Goal: Use online tool/utility: Utilize a website feature to perform a specific function

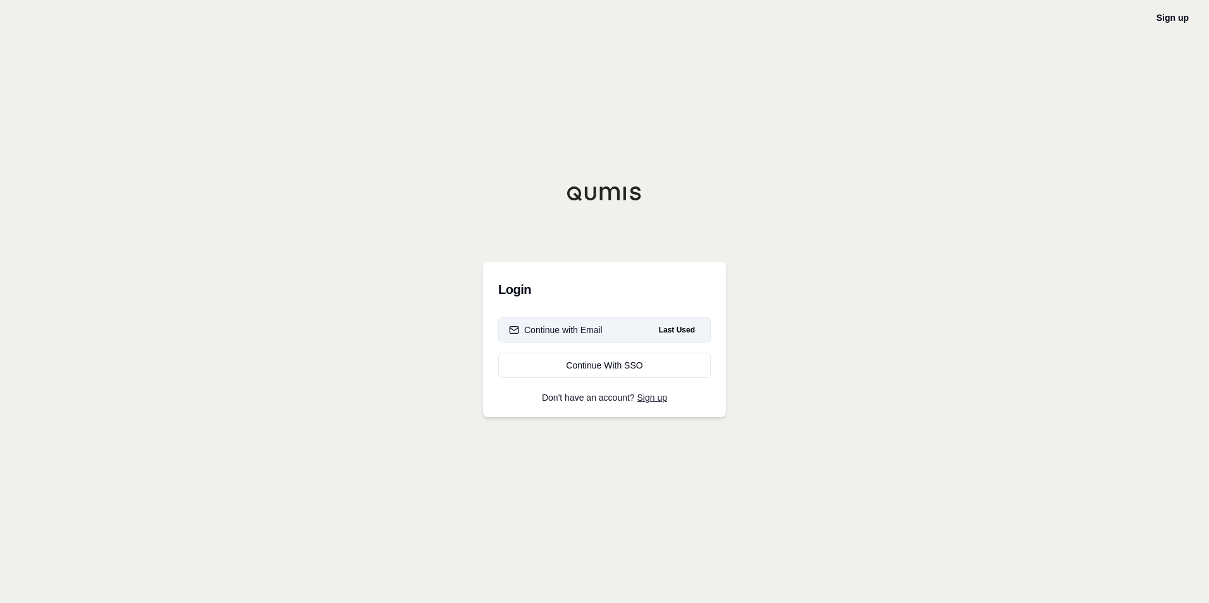
click at [556, 329] on div "Continue with Email" at bounding box center [556, 330] width 94 height 13
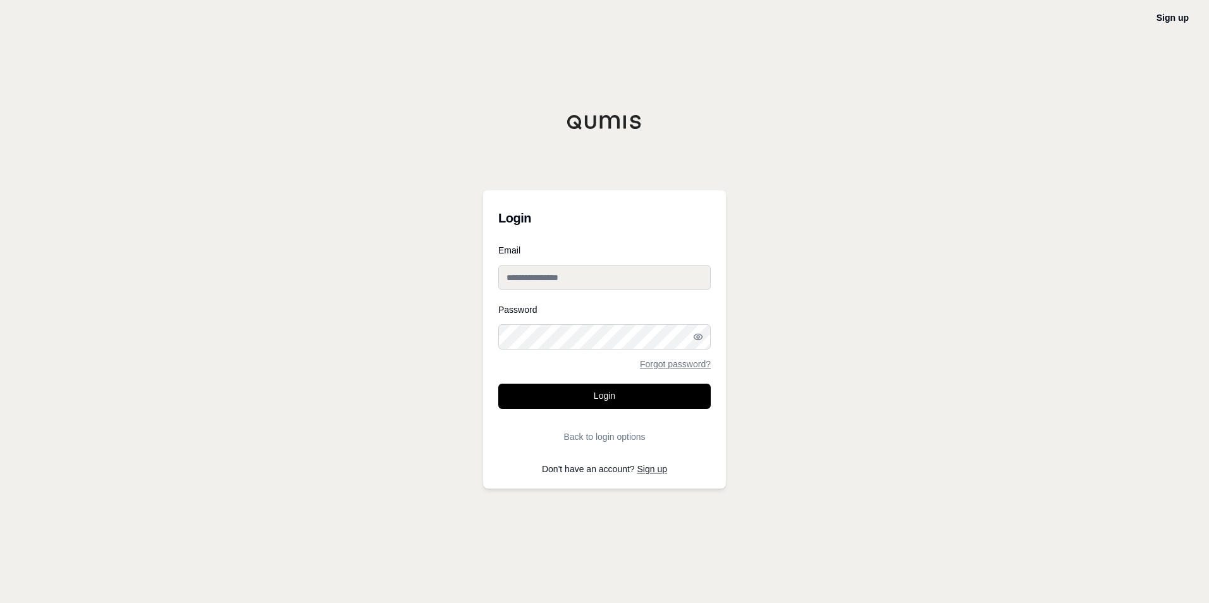
type input "**********"
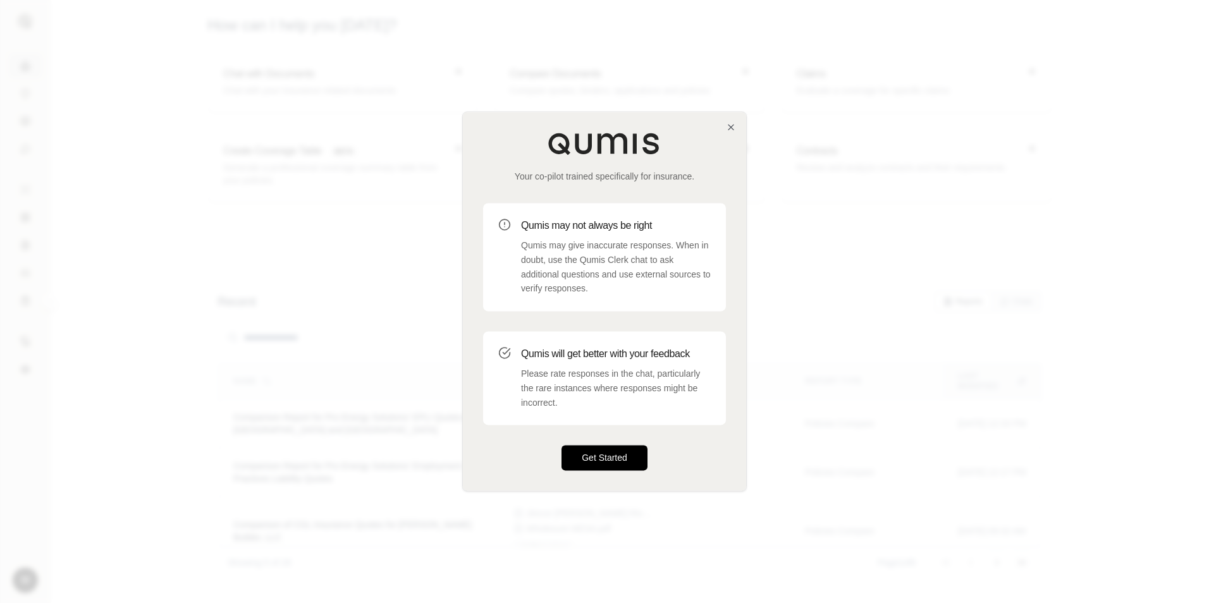
click at [602, 453] on button "Get Started" at bounding box center [604, 458] width 86 height 25
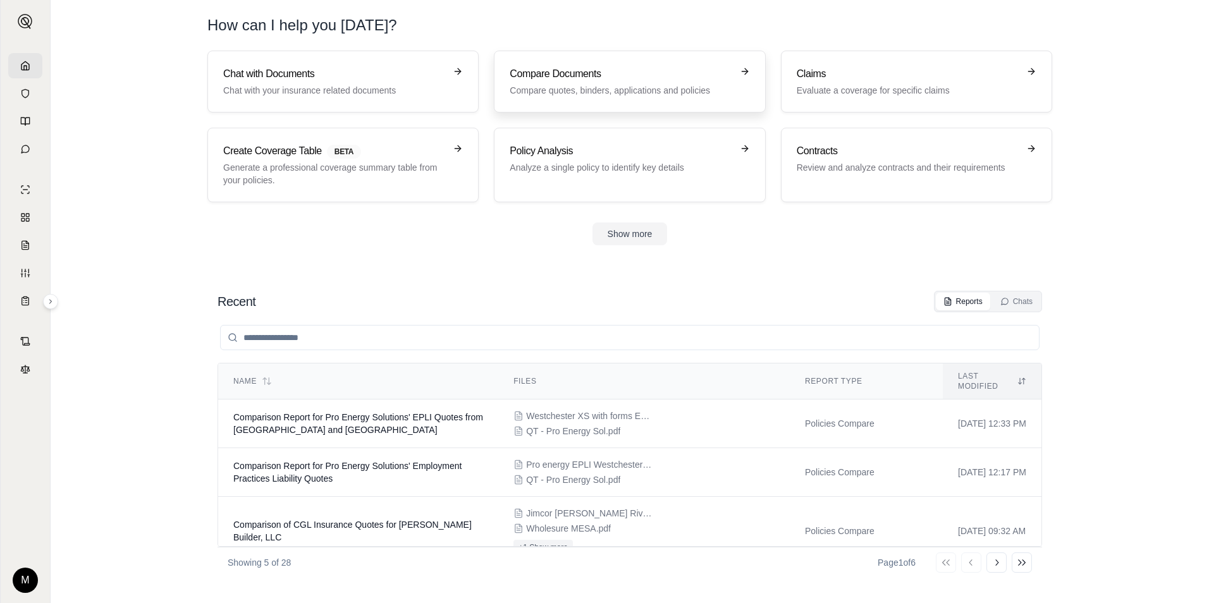
click at [560, 73] on h3 "Compare Documents" at bounding box center [621, 73] width 222 height 15
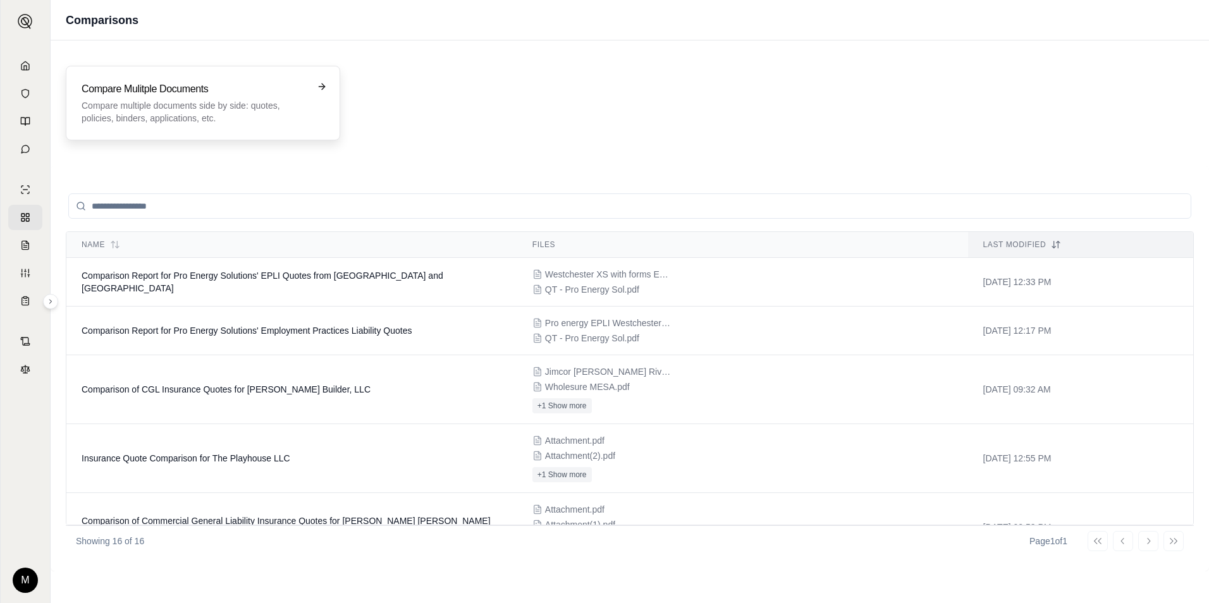
click at [145, 114] on p "Compare multiple documents side by side: quotes, policies, binders, application…" at bounding box center [194, 111] width 225 height 25
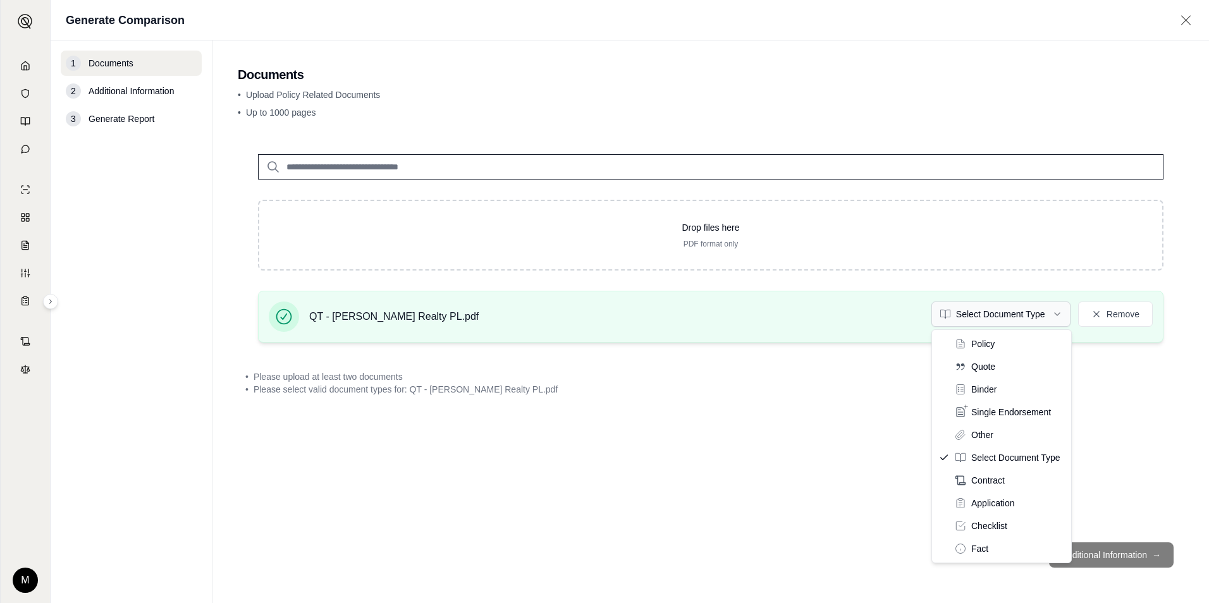
click at [1056, 312] on html "M Generate Comparison 1 Documents 2 Additional Information 3 Generate Report Do…" at bounding box center [604, 301] width 1209 height 603
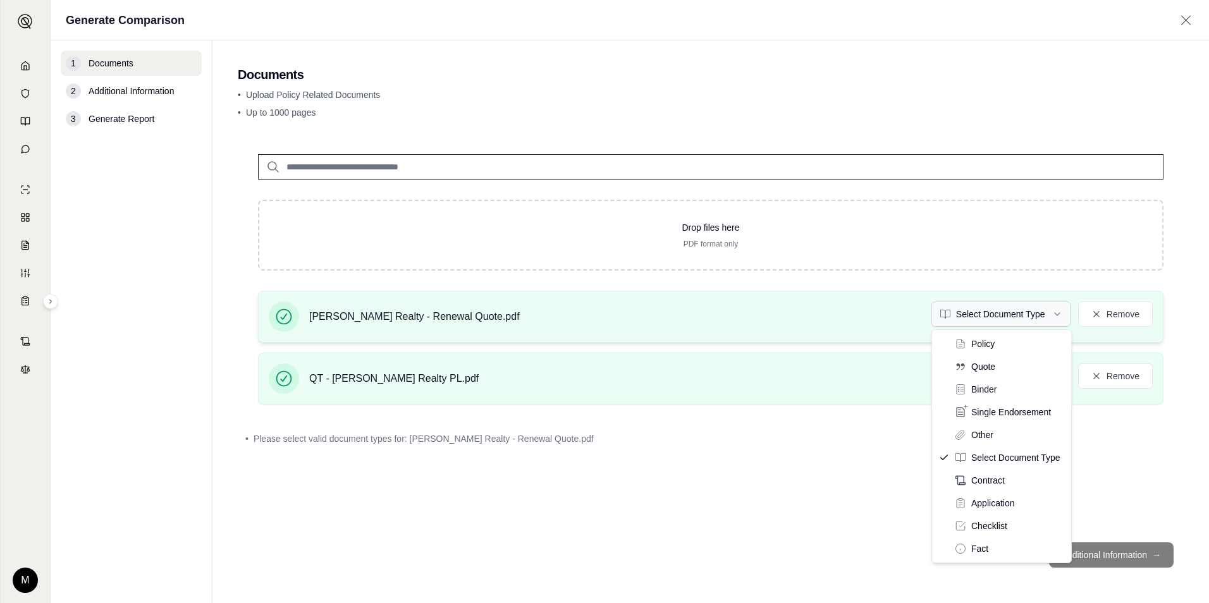
click at [1058, 315] on html "M Generate Comparison 1 Documents 2 Additional Information 3 Generate Report Do…" at bounding box center [604, 301] width 1209 height 603
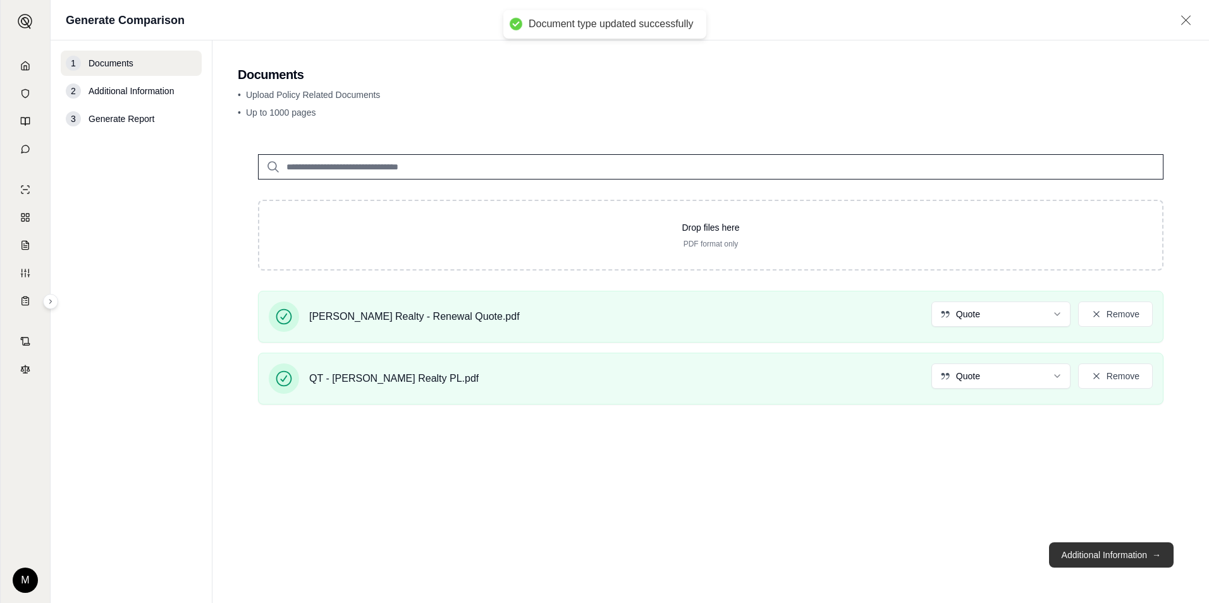
click at [1102, 559] on button "Additional Information →" at bounding box center [1111, 554] width 125 height 25
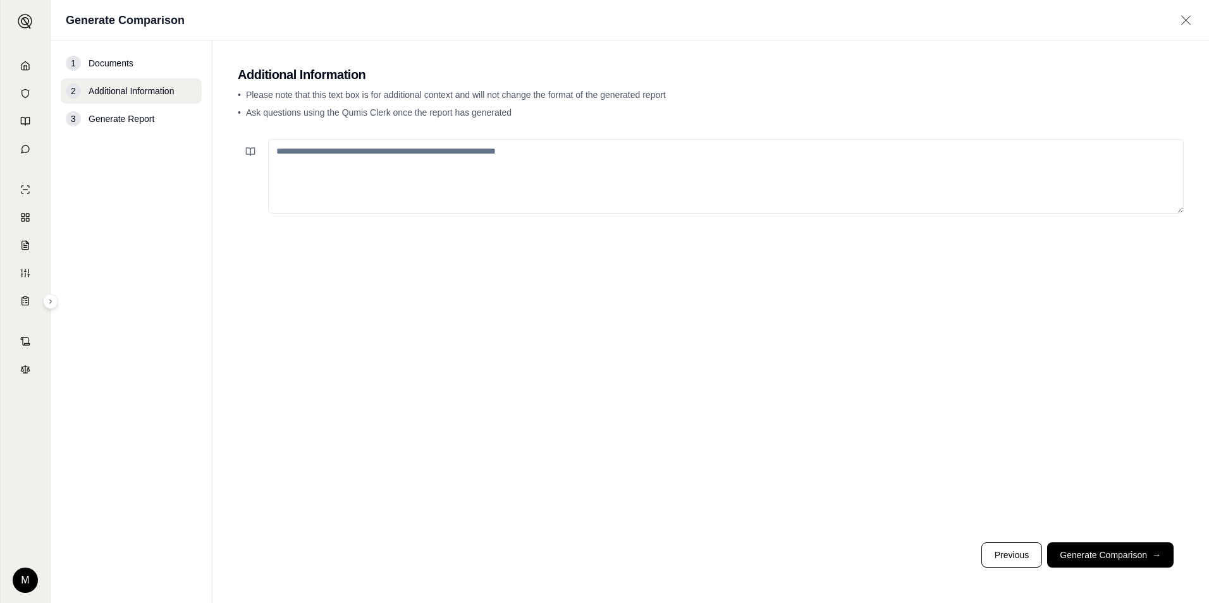
click at [288, 150] on textarea at bounding box center [725, 176] width 915 height 75
drag, startPoint x: 444, startPoint y: 154, endPoint x: 457, endPoint y: 152, distance: 12.8
type textarea "**********"
click at [1129, 551] on button "Generate Comparison →" at bounding box center [1110, 554] width 126 height 25
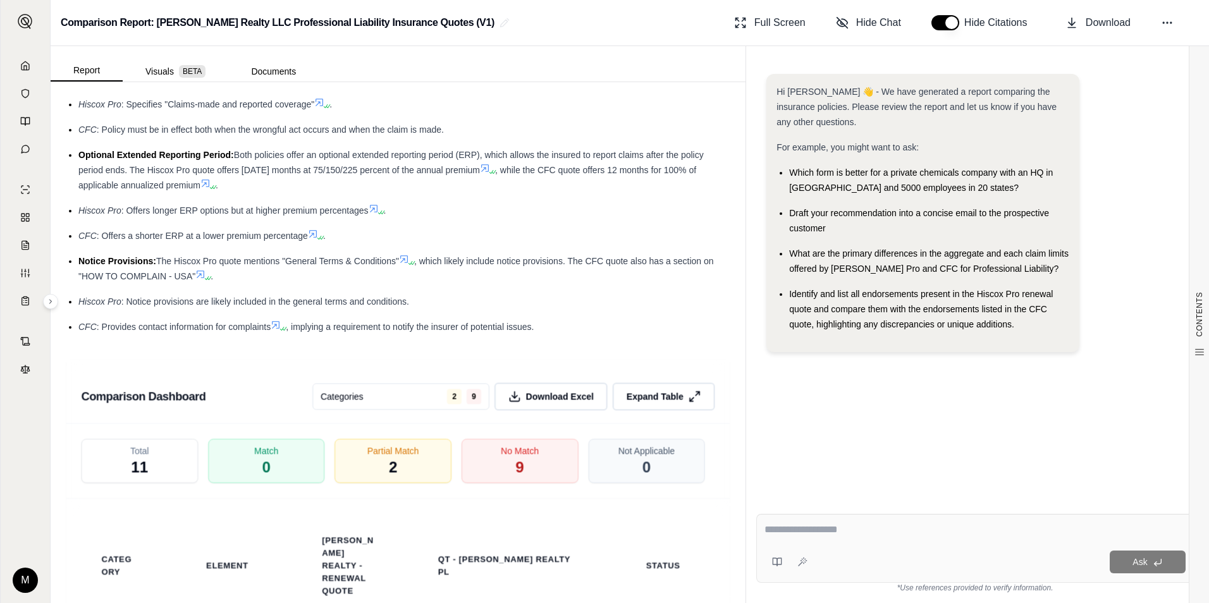
scroll to position [2023, 0]
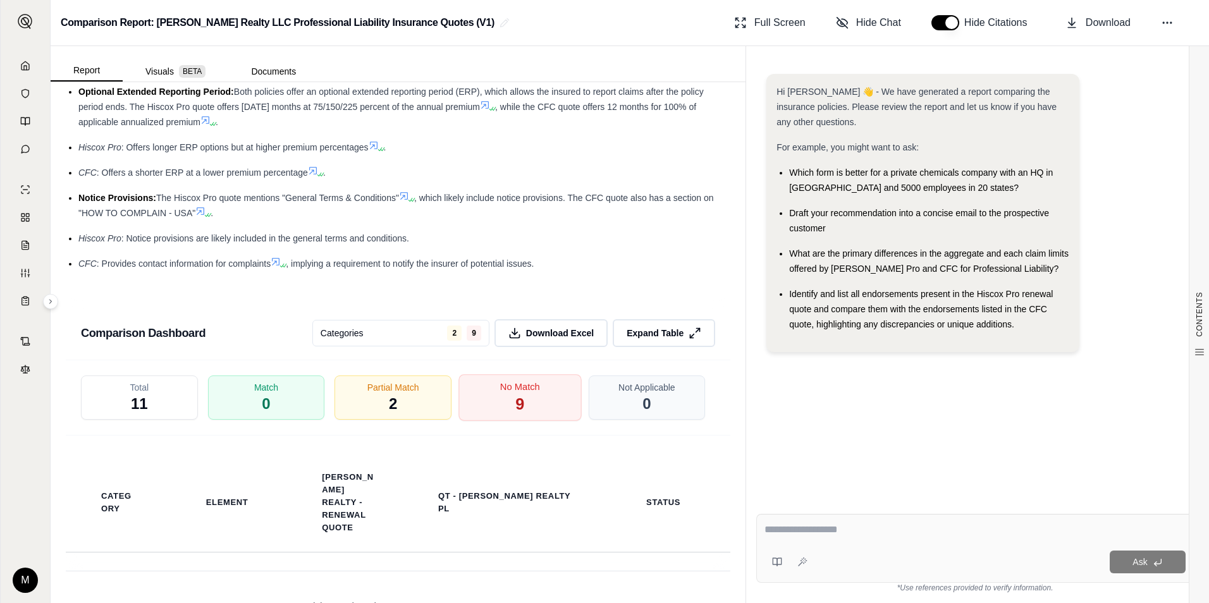
click at [493, 374] on div "No Match 9" at bounding box center [519, 397] width 123 height 47
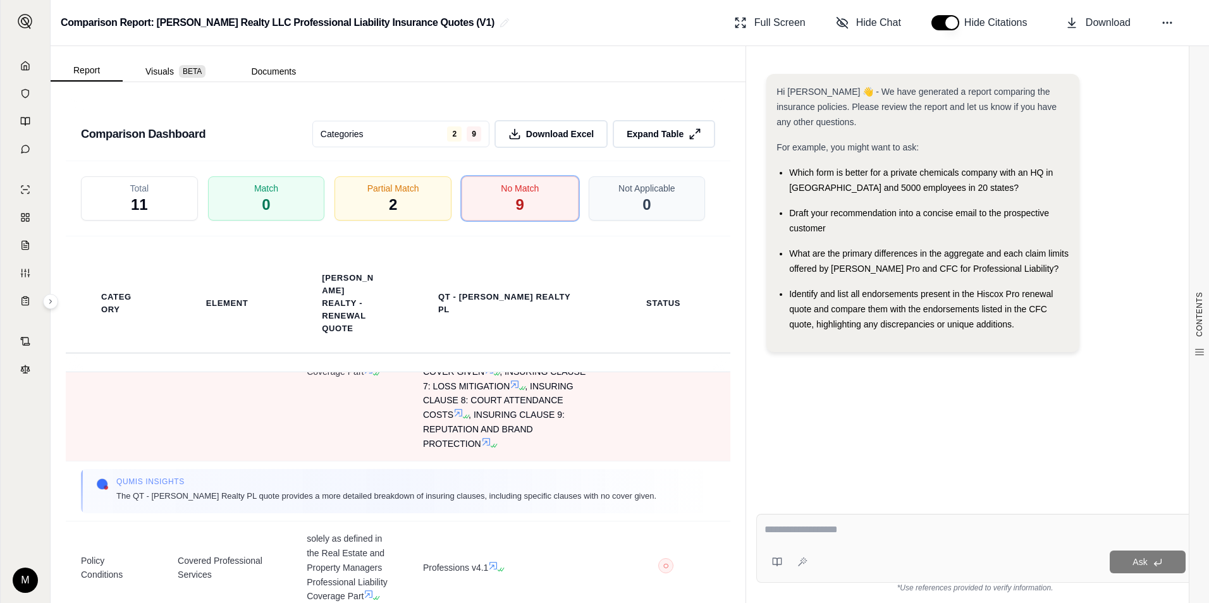
scroll to position [1012, 0]
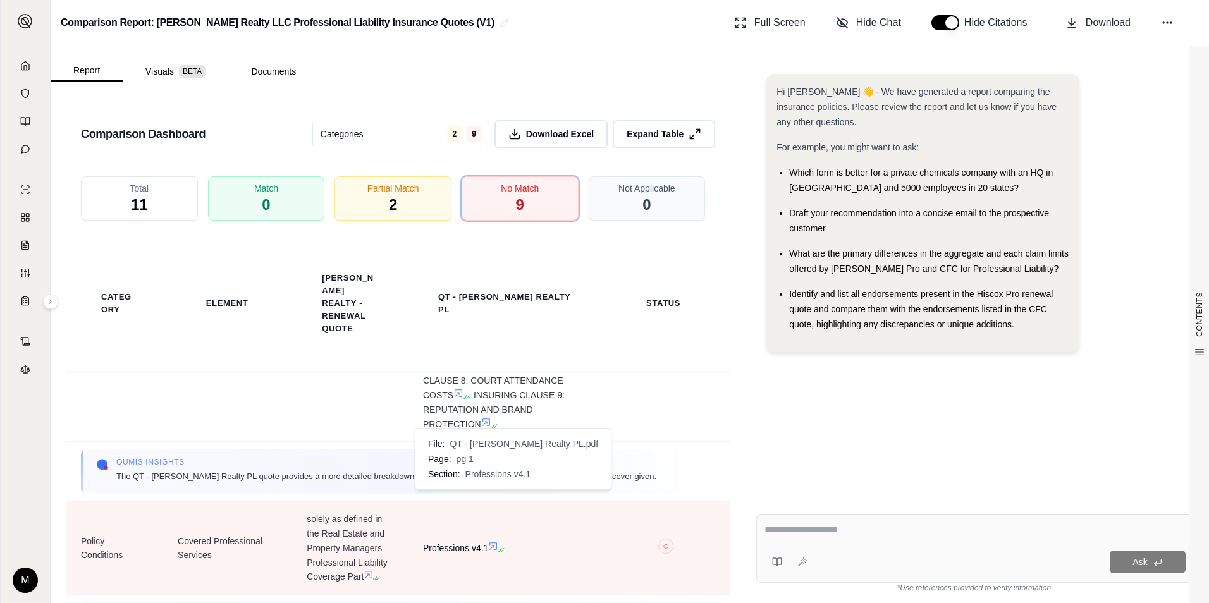
click at [489, 541] on icon at bounding box center [493, 546] width 10 height 10
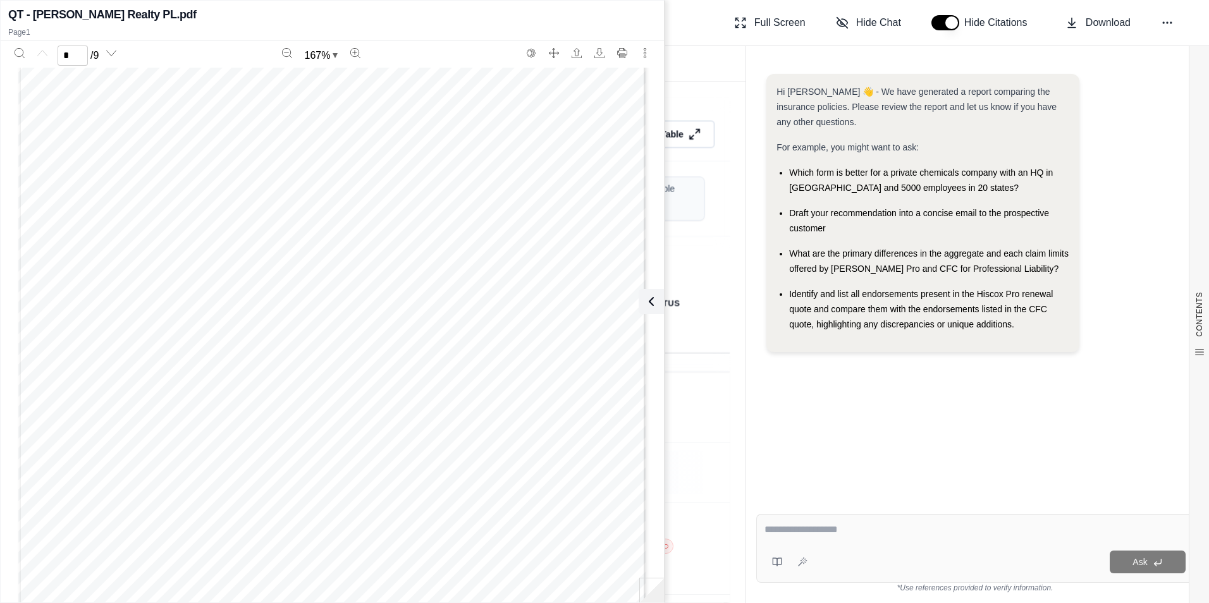
scroll to position [316, 0]
type input "*"
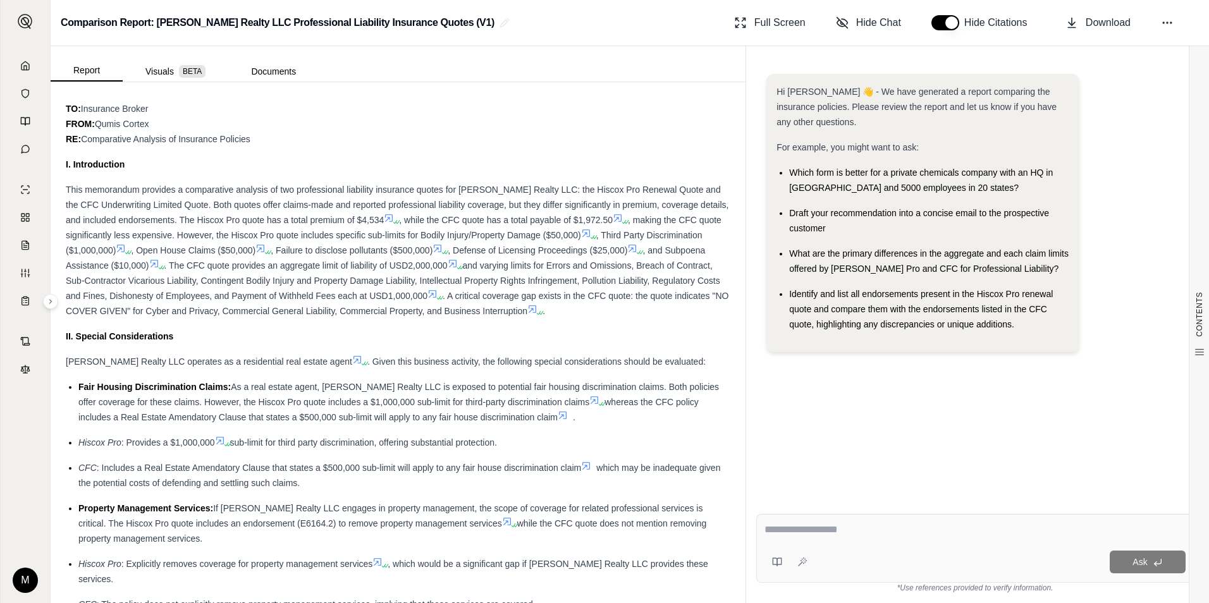
scroll to position [759, 0]
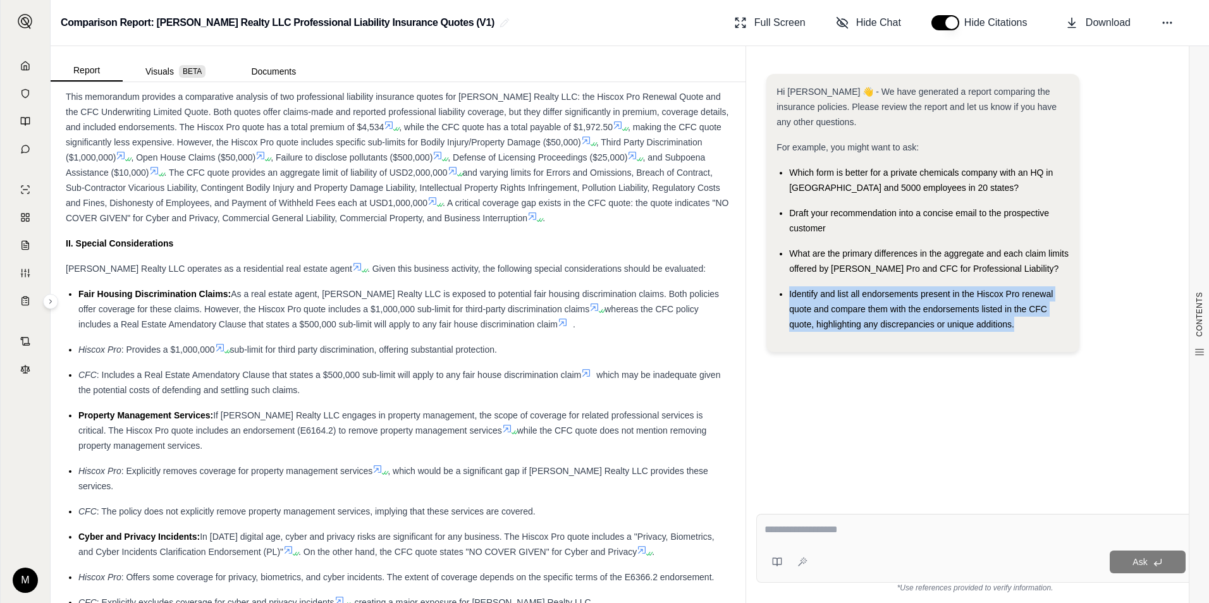
drag, startPoint x: 788, startPoint y: 292, endPoint x: 1037, endPoint y: 321, distance: 250.7
click at [1037, 321] on ul "Which form is better for a private chemicals company with an HQ in [GEOGRAPHIC_…" at bounding box center [922, 248] width 293 height 167
drag, startPoint x: 1037, startPoint y: 321, endPoint x: 977, endPoint y: 304, distance: 62.3
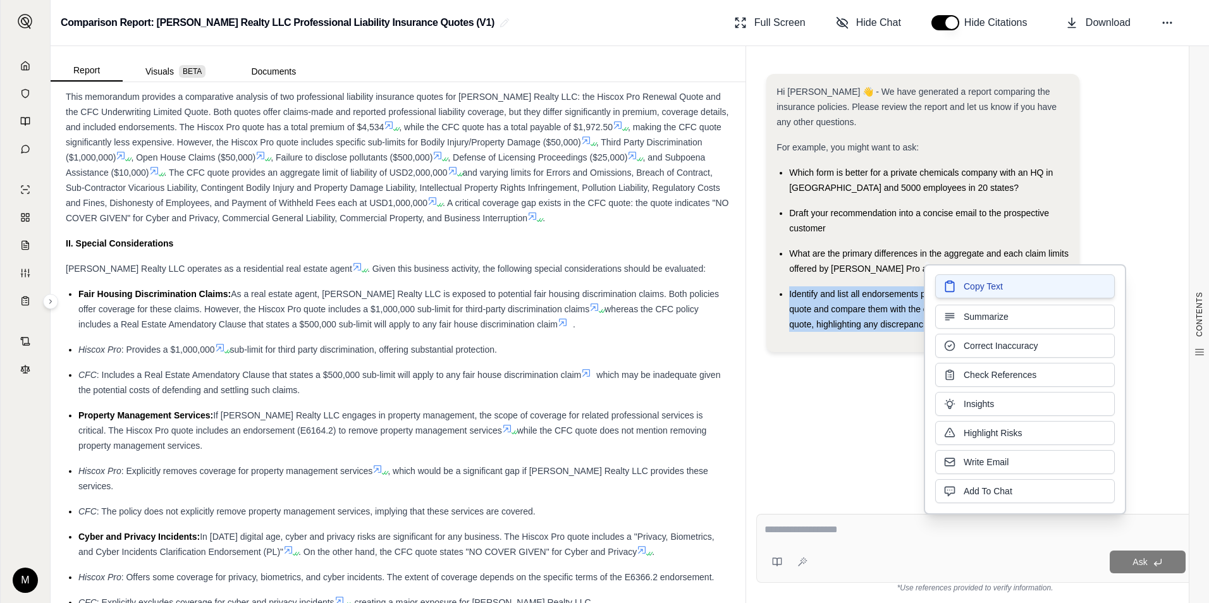
drag, startPoint x: 977, startPoint y: 304, endPoint x: 967, endPoint y: 285, distance: 21.5
click at [967, 285] on span "Copy Text" at bounding box center [982, 286] width 39 height 13
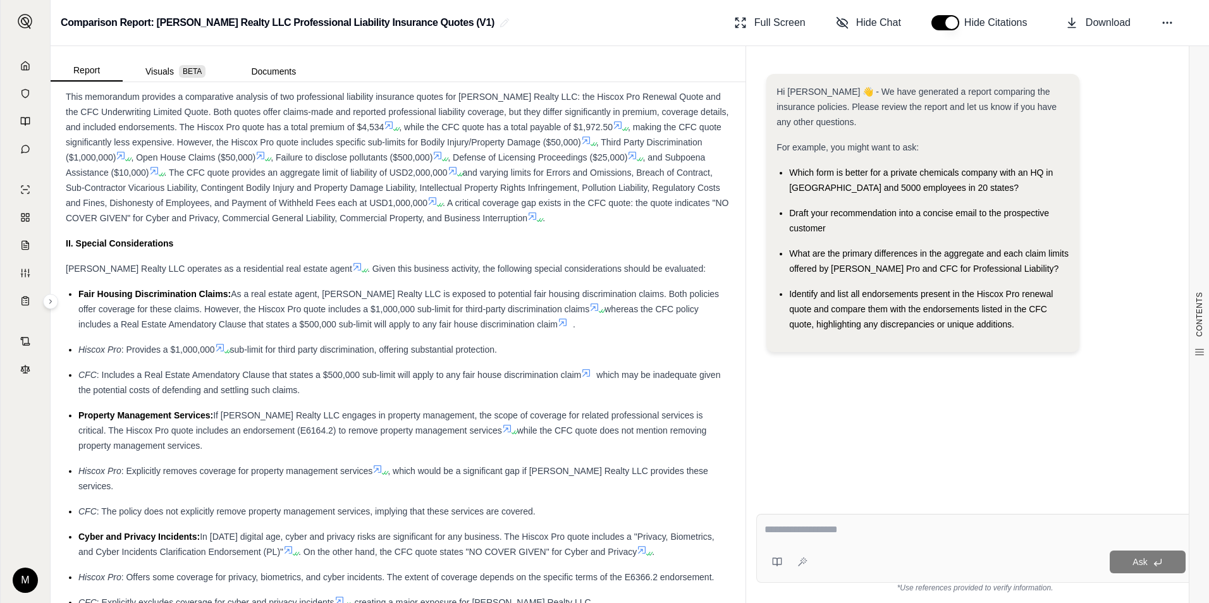
drag, startPoint x: 817, startPoint y: 558, endPoint x: 792, endPoint y: 529, distance: 38.6
paste textarea "**********"
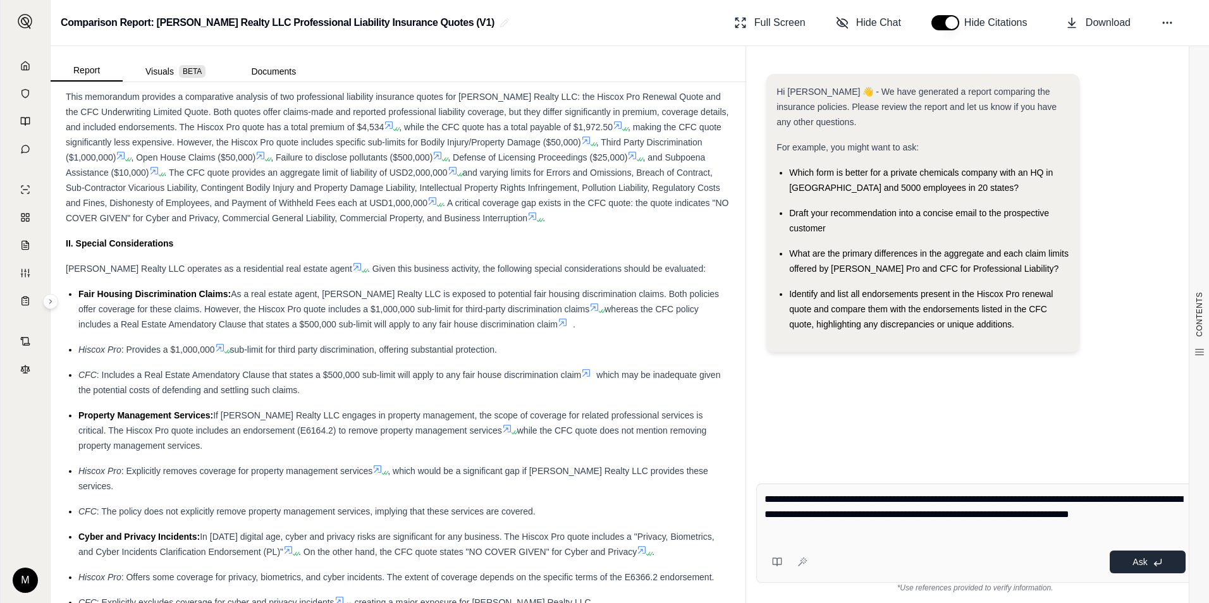
type textarea "**********"
click at [1156, 556] on button "Ask" at bounding box center [1147, 562] width 76 height 23
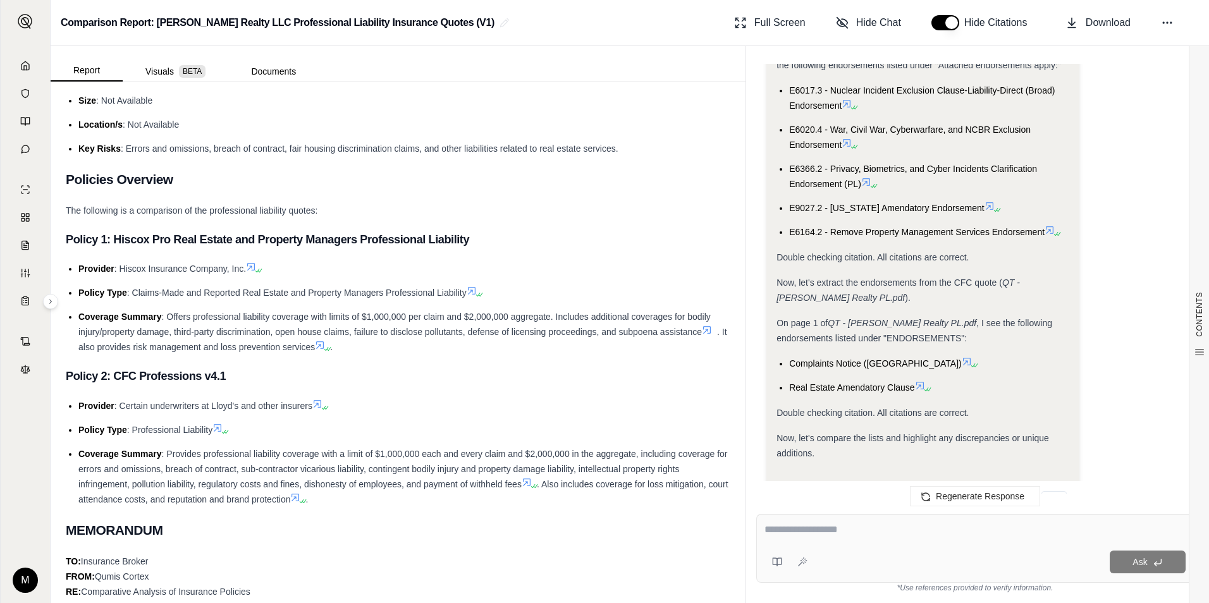
scroll to position [190, 0]
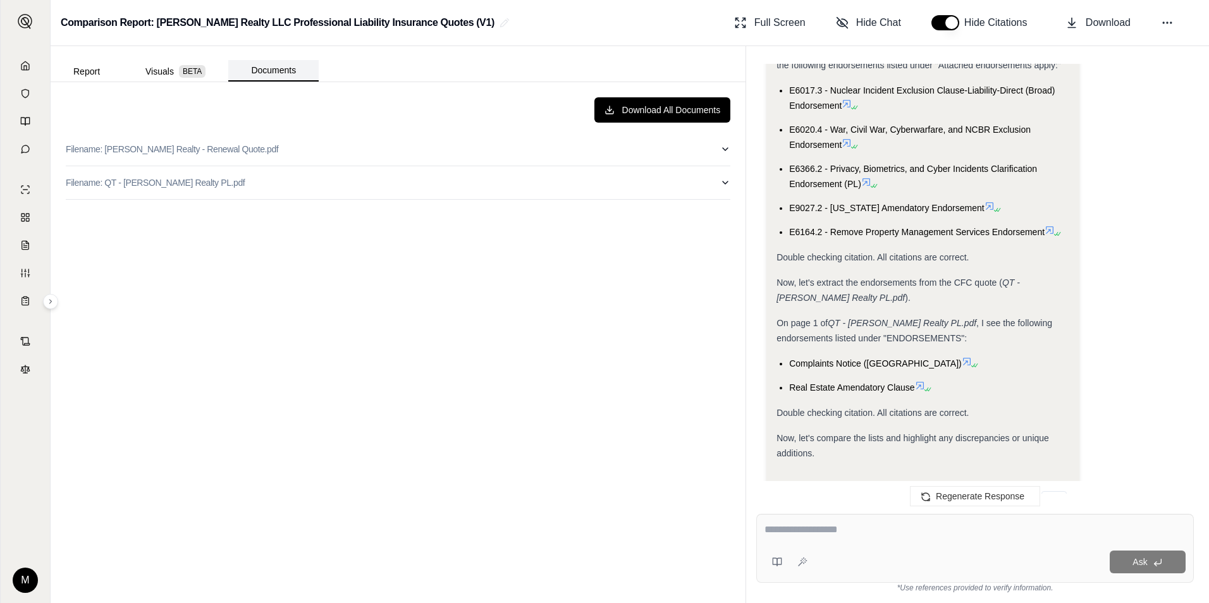
click at [270, 74] on button "Documents" at bounding box center [273, 70] width 90 height 21
click at [174, 149] on p "Filename: [PERSON_NAME] Realty - Renewal Quote.pdf" at bounding box center [172, 149] width 212 height 13
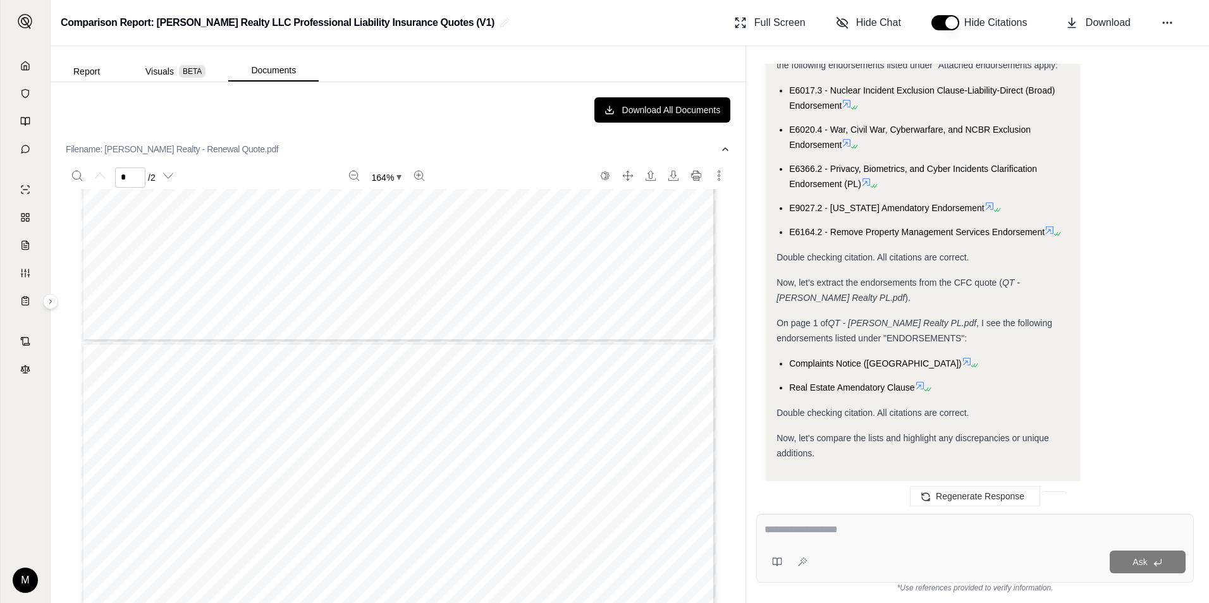
type input "*"
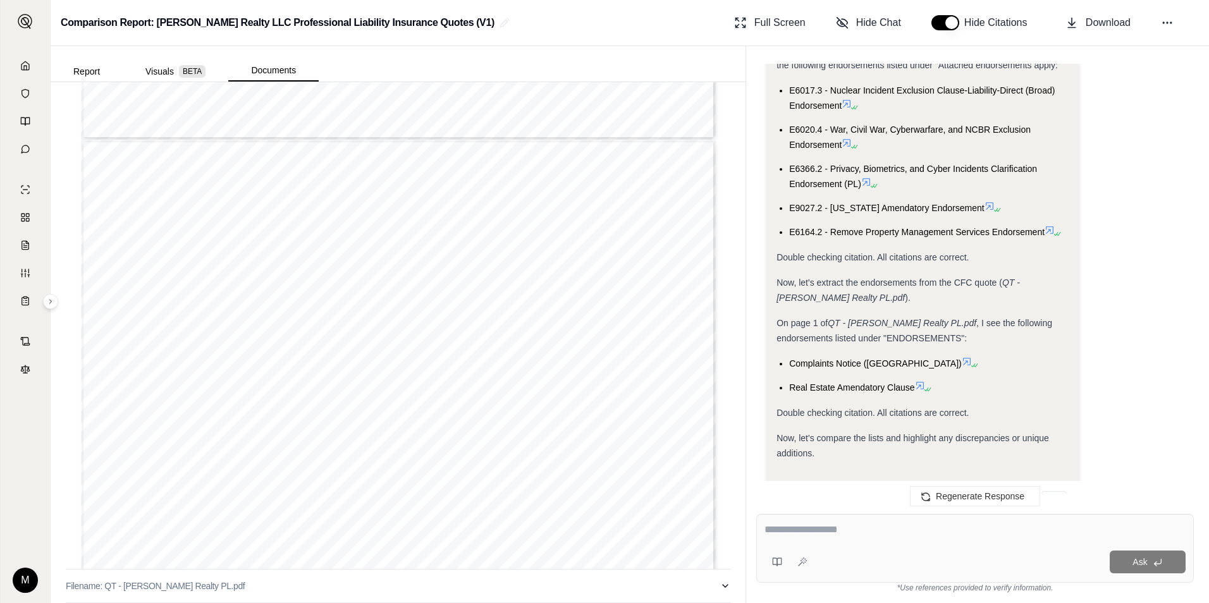
scroll to position [759, 0]
